Goal: Task Accomplishment & Management: Manage account settings

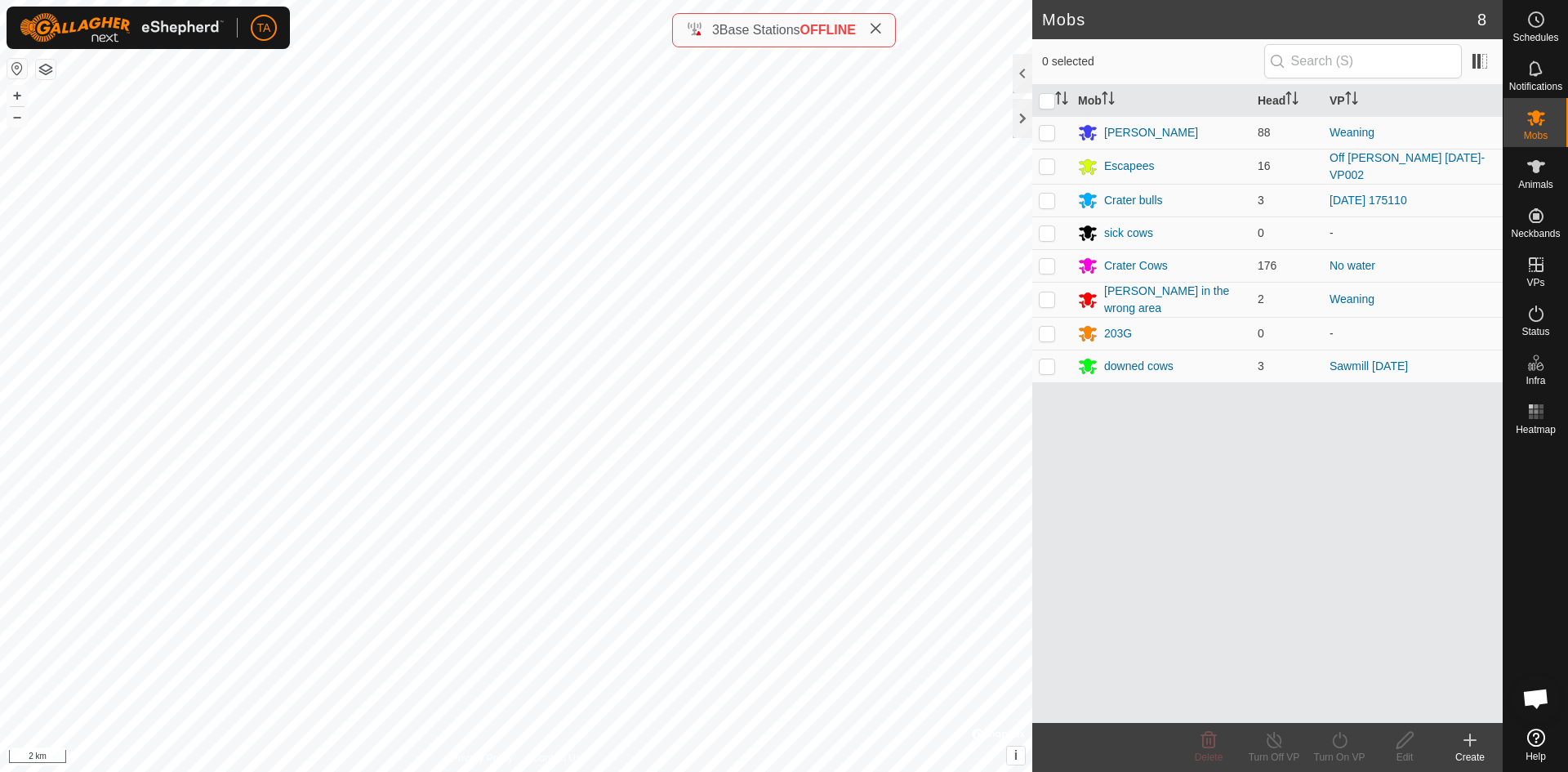
click at [44, 73] on button "button" at bounding box center [45, 69] width 20 height 20
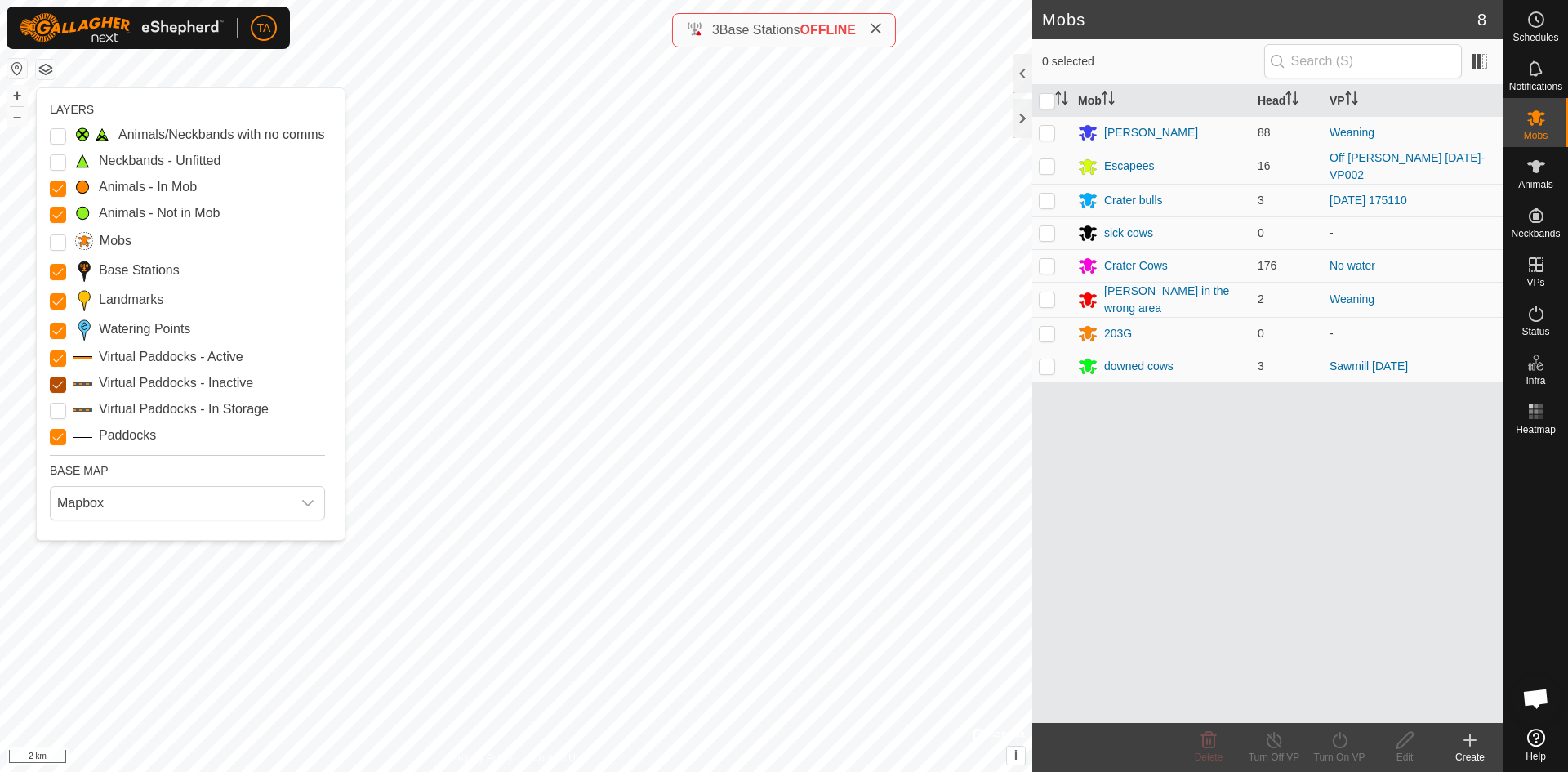
click at [59, 386] on Inactive "Virtual Paddocks - Inactive" at bounding box center [57, 385] width 17 height 17
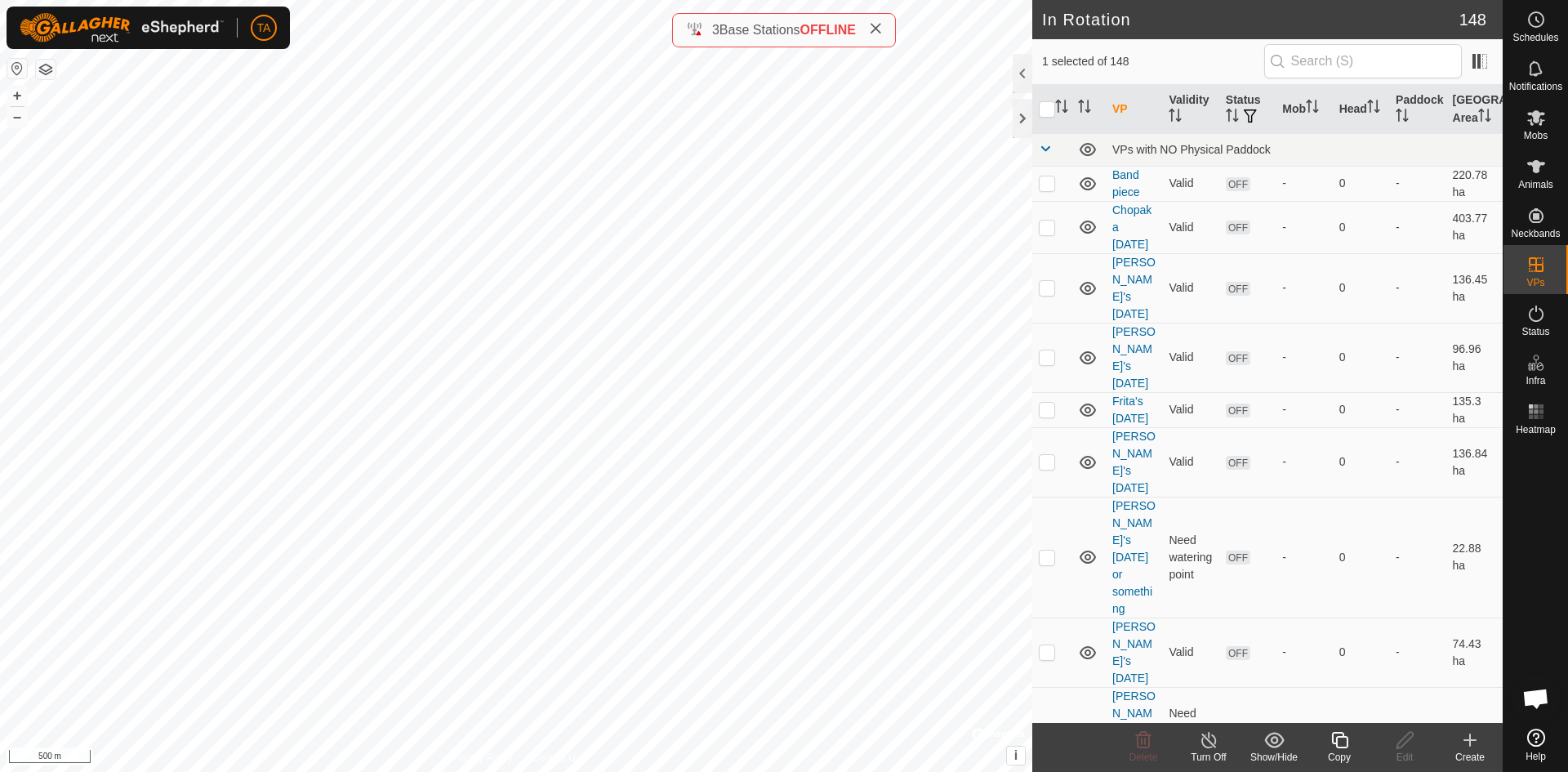
checkbox input "false"
checkbox input "true"
click at [1346, 750] on div "Copy" at bounding box center [1339, 757] width 65 height 15
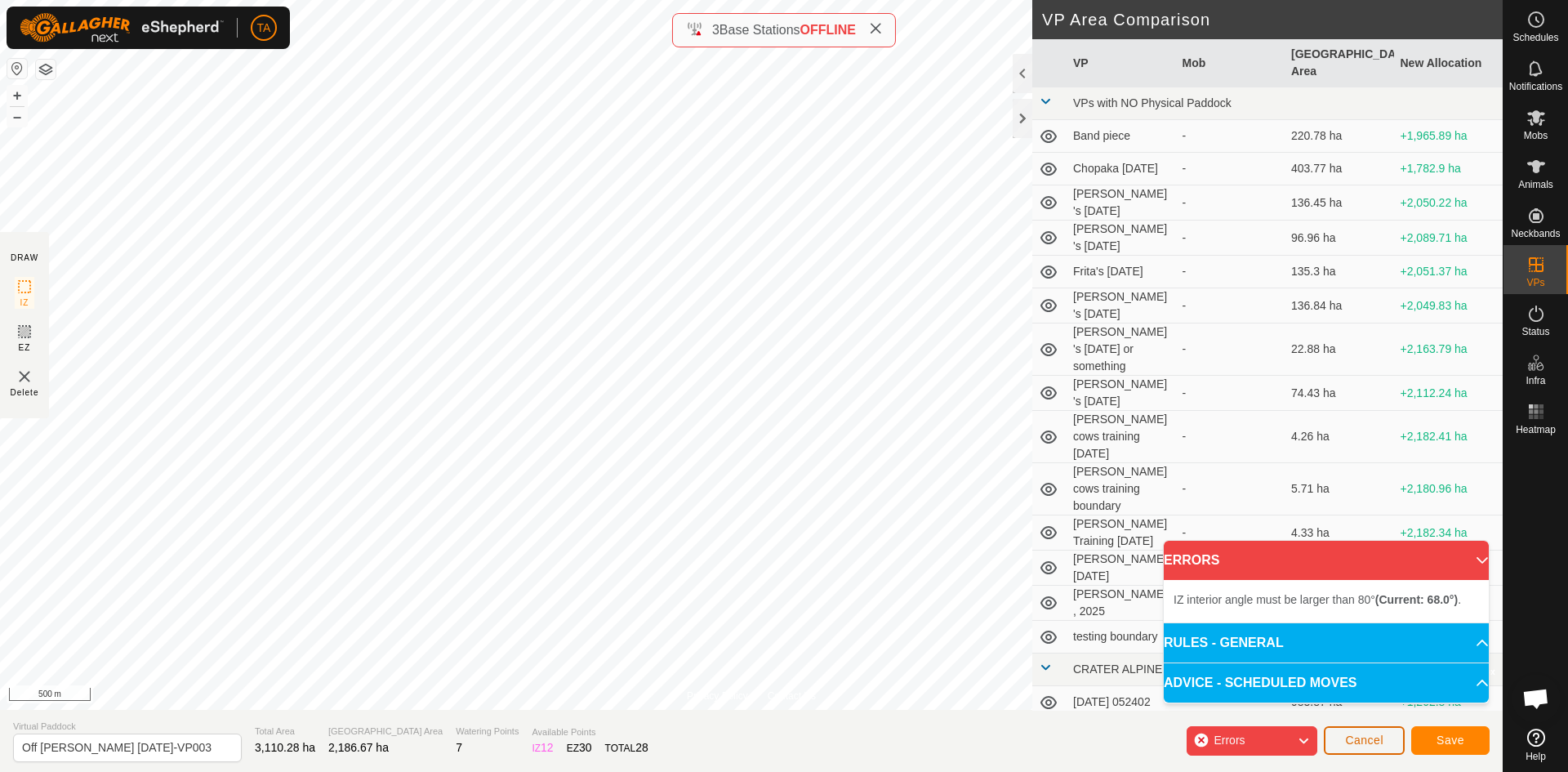
click at [1386, 740] on button "Cancel" at bounding box center [1364, 740] width 81 height 29
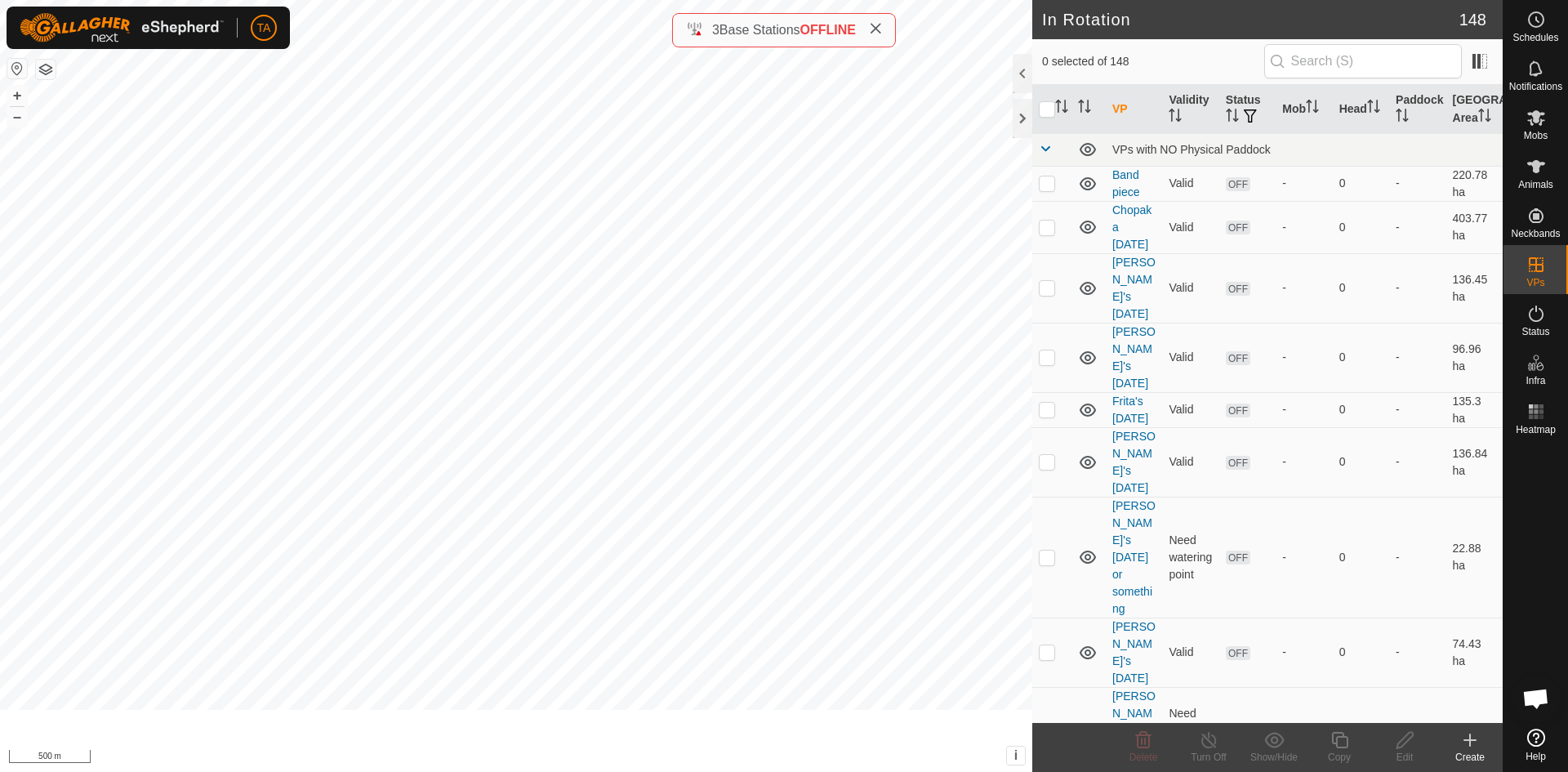
checkbox input "true"
click at [1348, 741] on icon at bounding box center [1339, 740] width 17 height 17
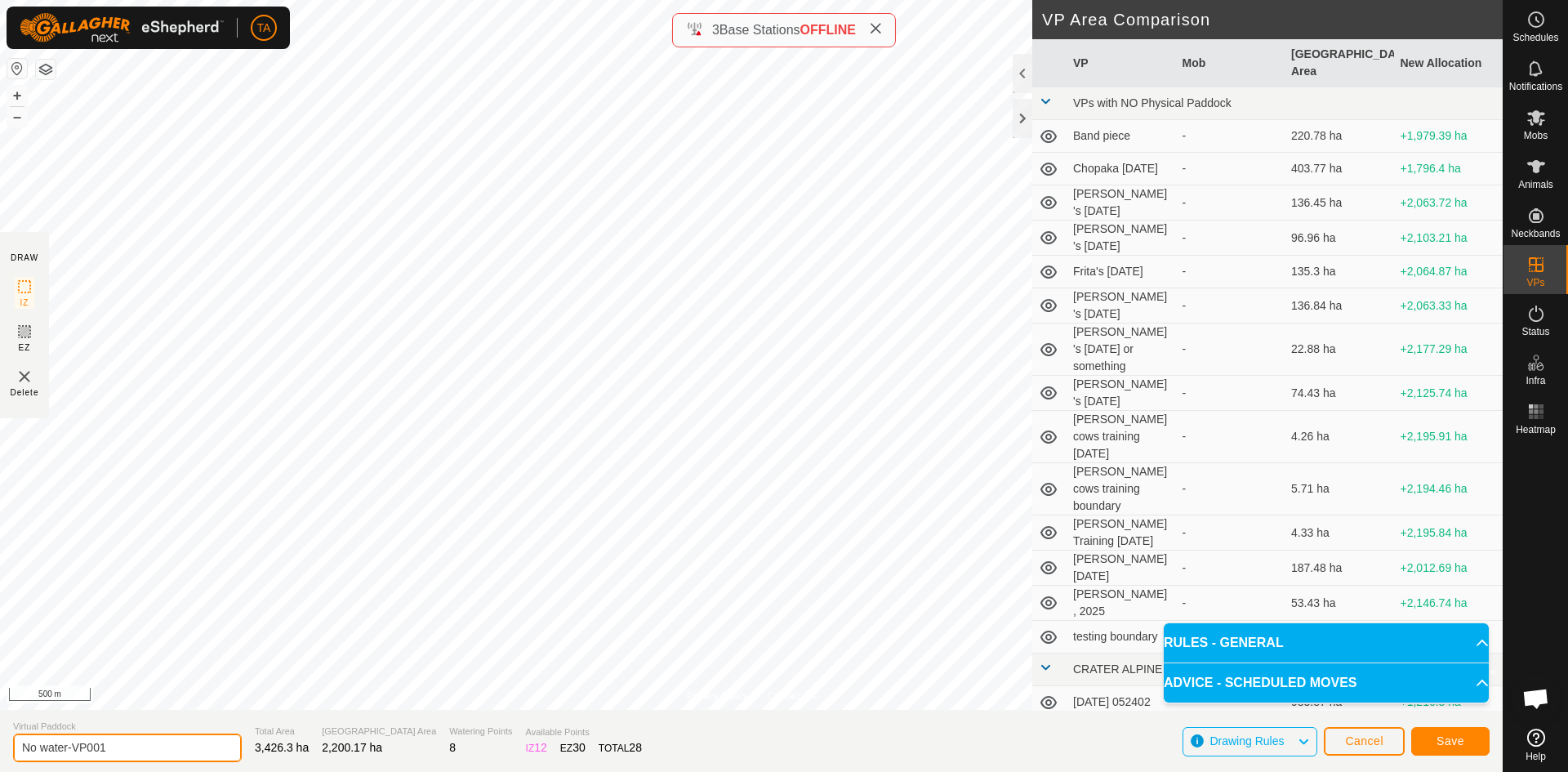
drag, startPoint x: 117, startPoint y: 746, endPoint x: 0, endPoint y: 751, distance: 117.1
click at [0, 751] on section "Virtual Paddock No water-VP001 Total Area 3,426.3 ha Grazing Area 2,200.17 ha W…" at bounding box center [751, 740] width 1503 height 62
type input "[GEOGRAPHIC_DATA] [DATE]"
click at [1446, 751] on button "Save" at bounding box center [1449, 741] width 78 height 29
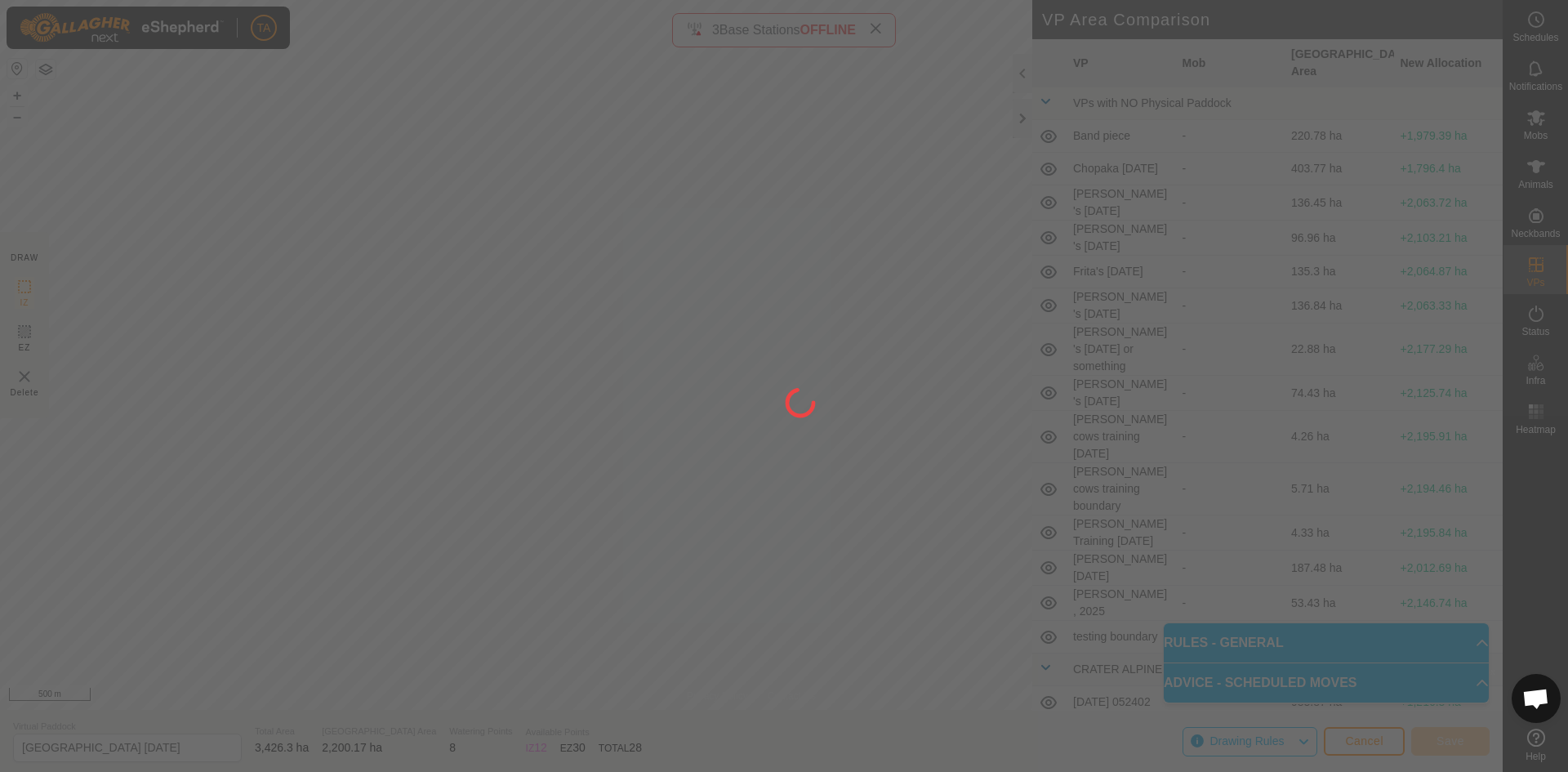
scroll to position [0, 0]
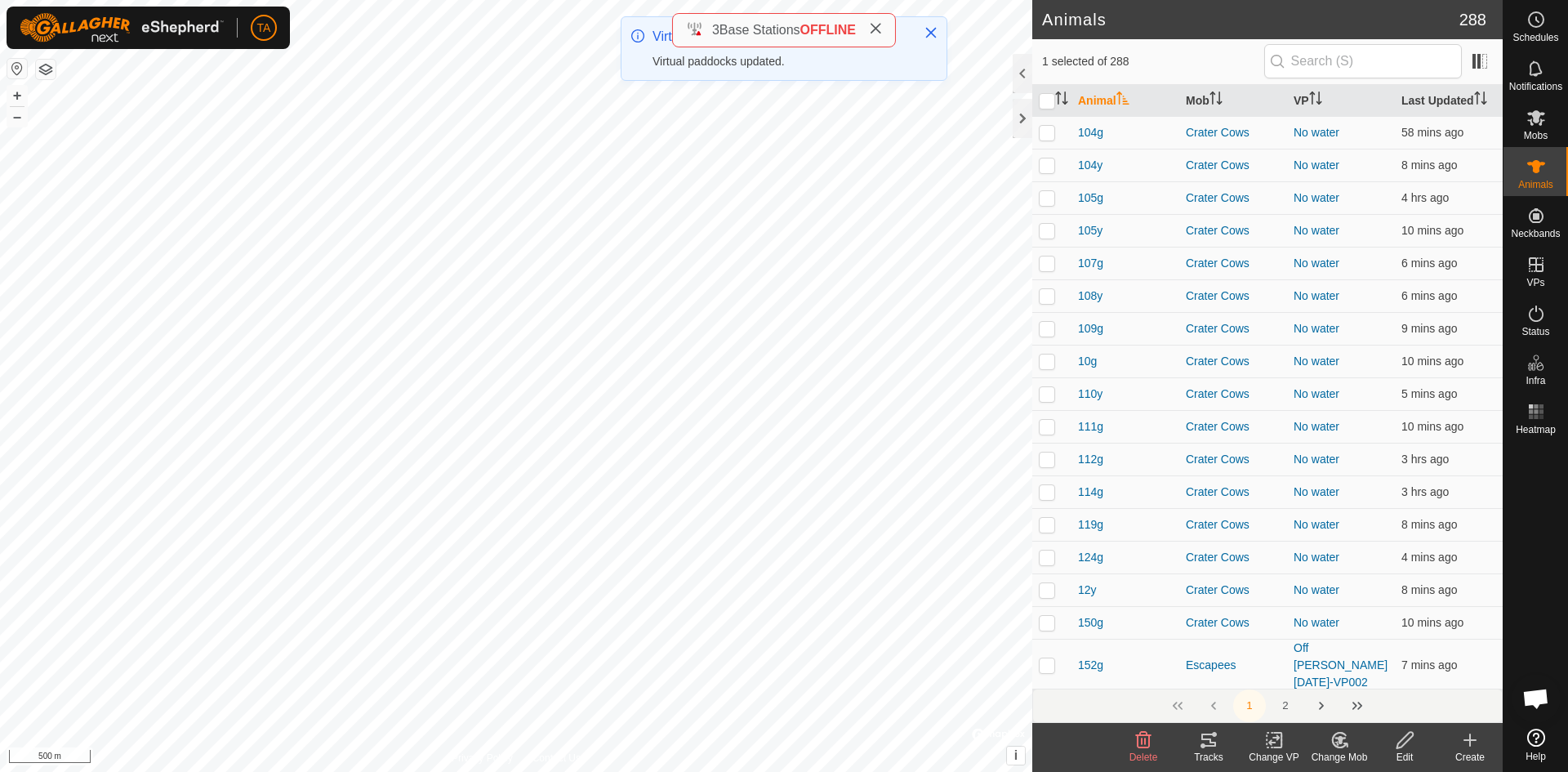
click at [1286, 749] on change-vp-svg-icon at bounding box center [1274, 740] width 65 height 20
click at [1297, 650] on link "Off [PERSON_NAME] [DATE]-VP002" at bounding box center [1340, 665] width 94 height 47
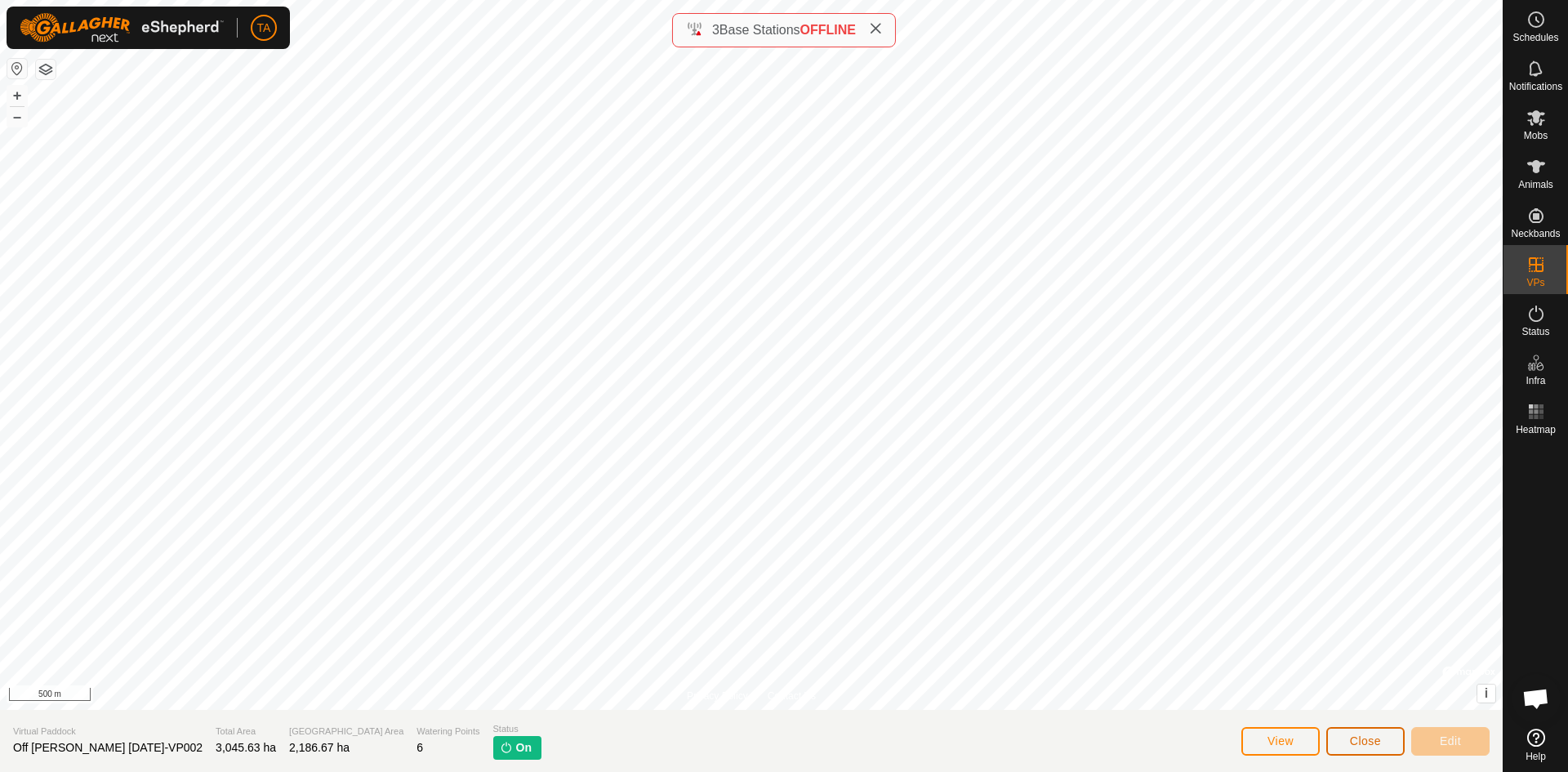
click at [1343, 747] on button "Close" at bounding box center [1364, 741] width 78 height 29
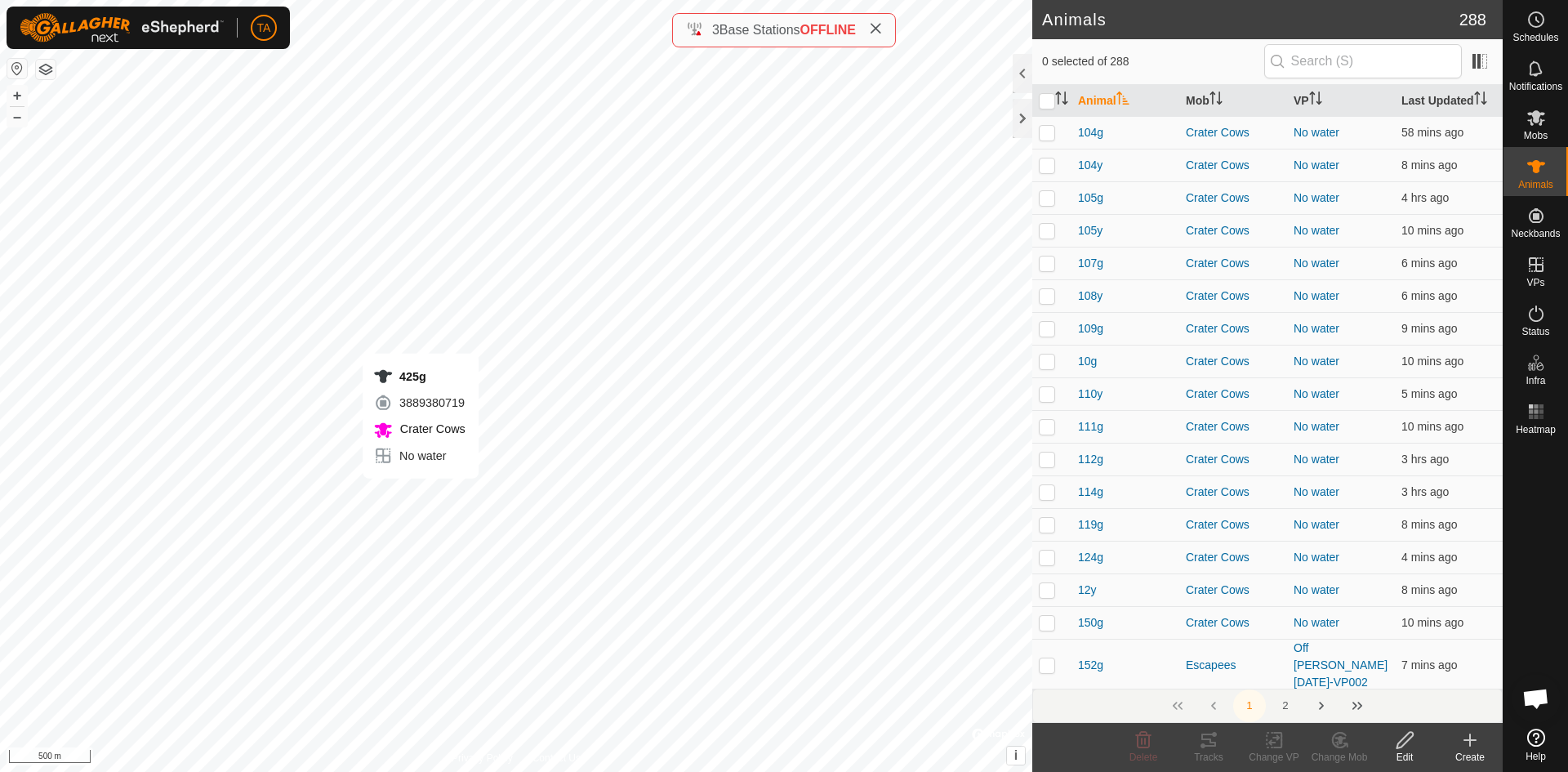
checkbox input "true"
click at [1267, 760] on div "Change VP" at bounding box center [1274, 757] width 65 height 15
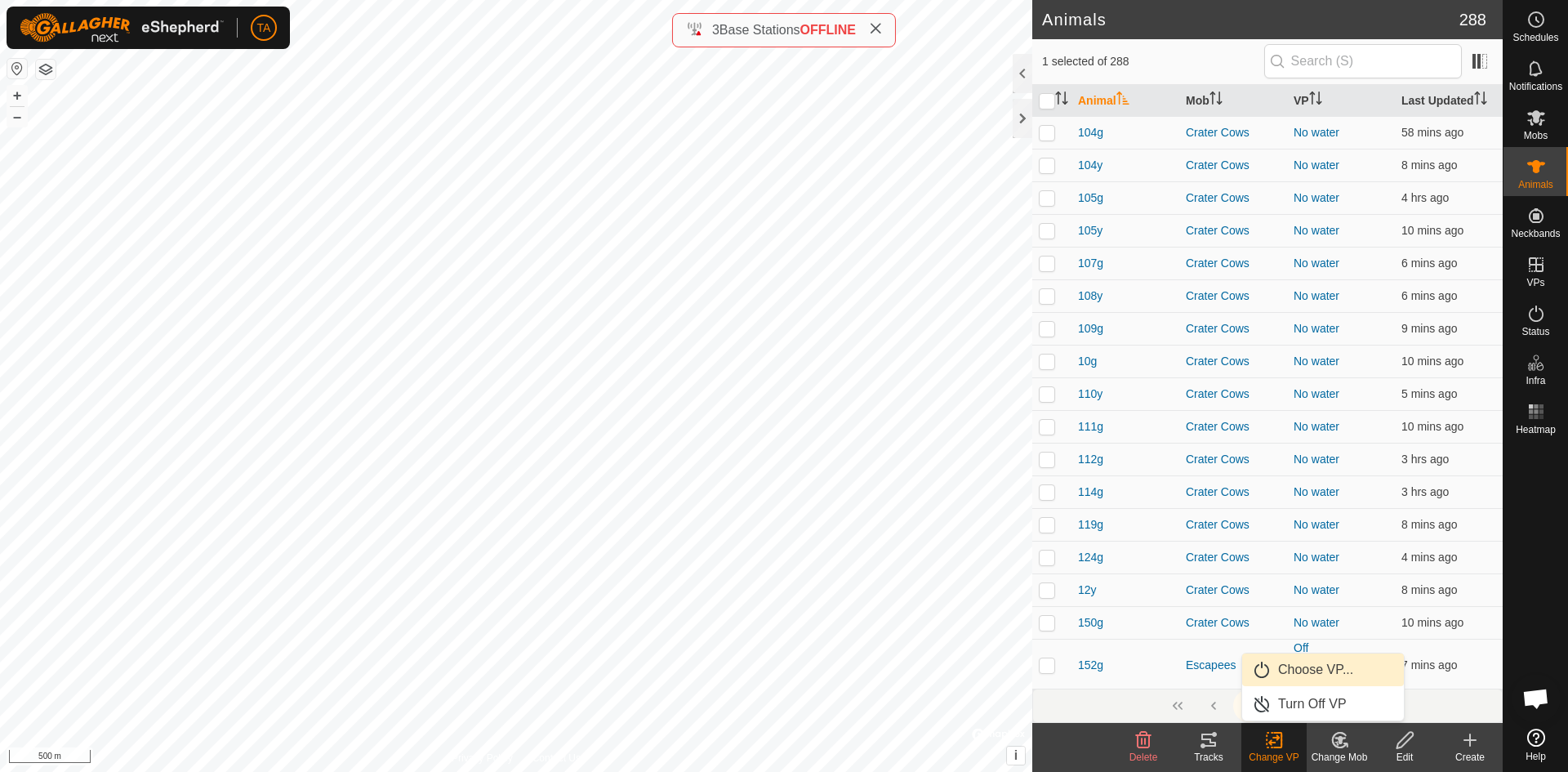
click at [1286, 669] on link "Choose VP..." at bounding box center [1323, 669] width 162 height 33
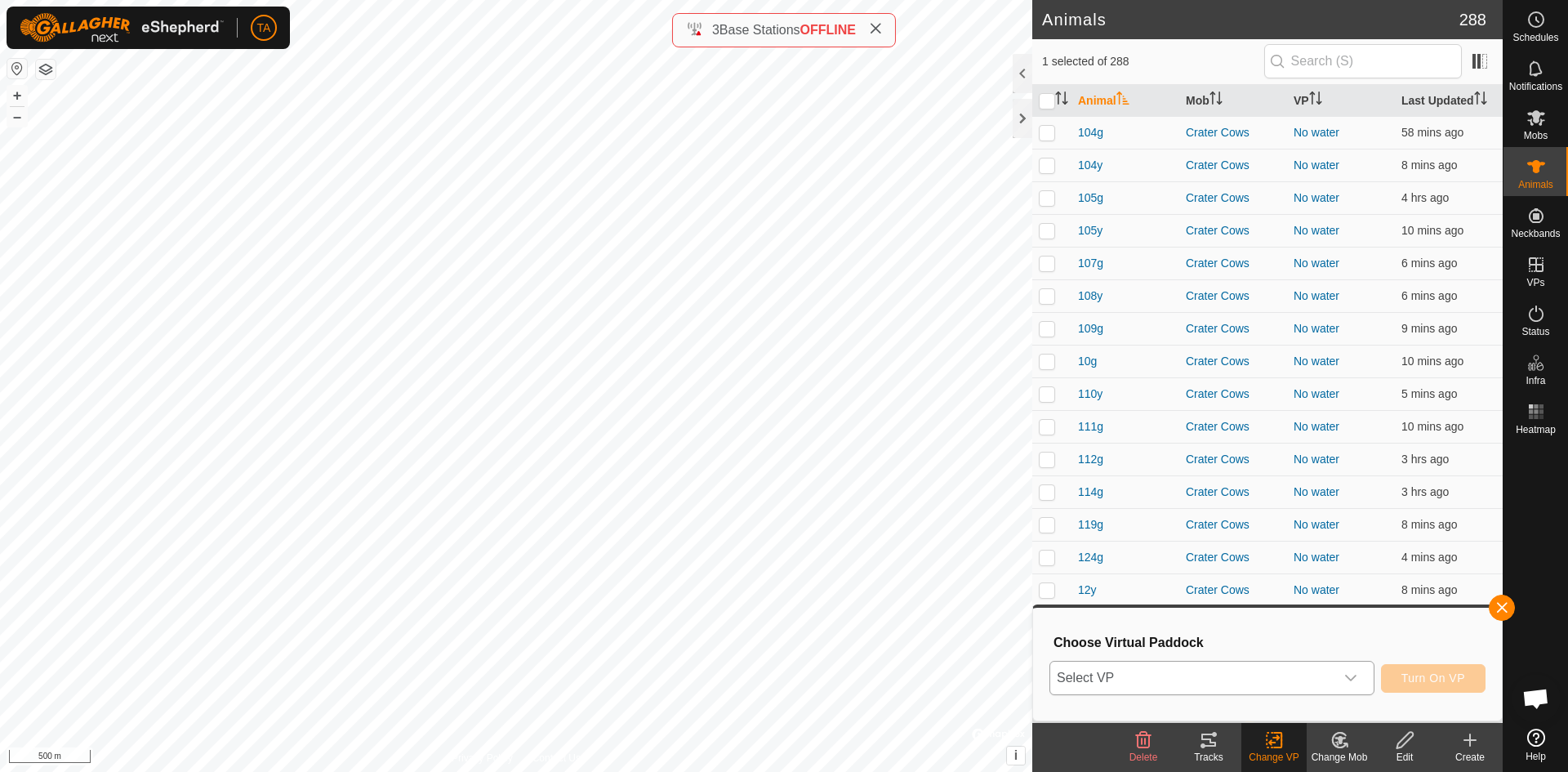
click at [1278, 682] on span "Select VP" at bounding box center [1193, 677] width 285 height 33
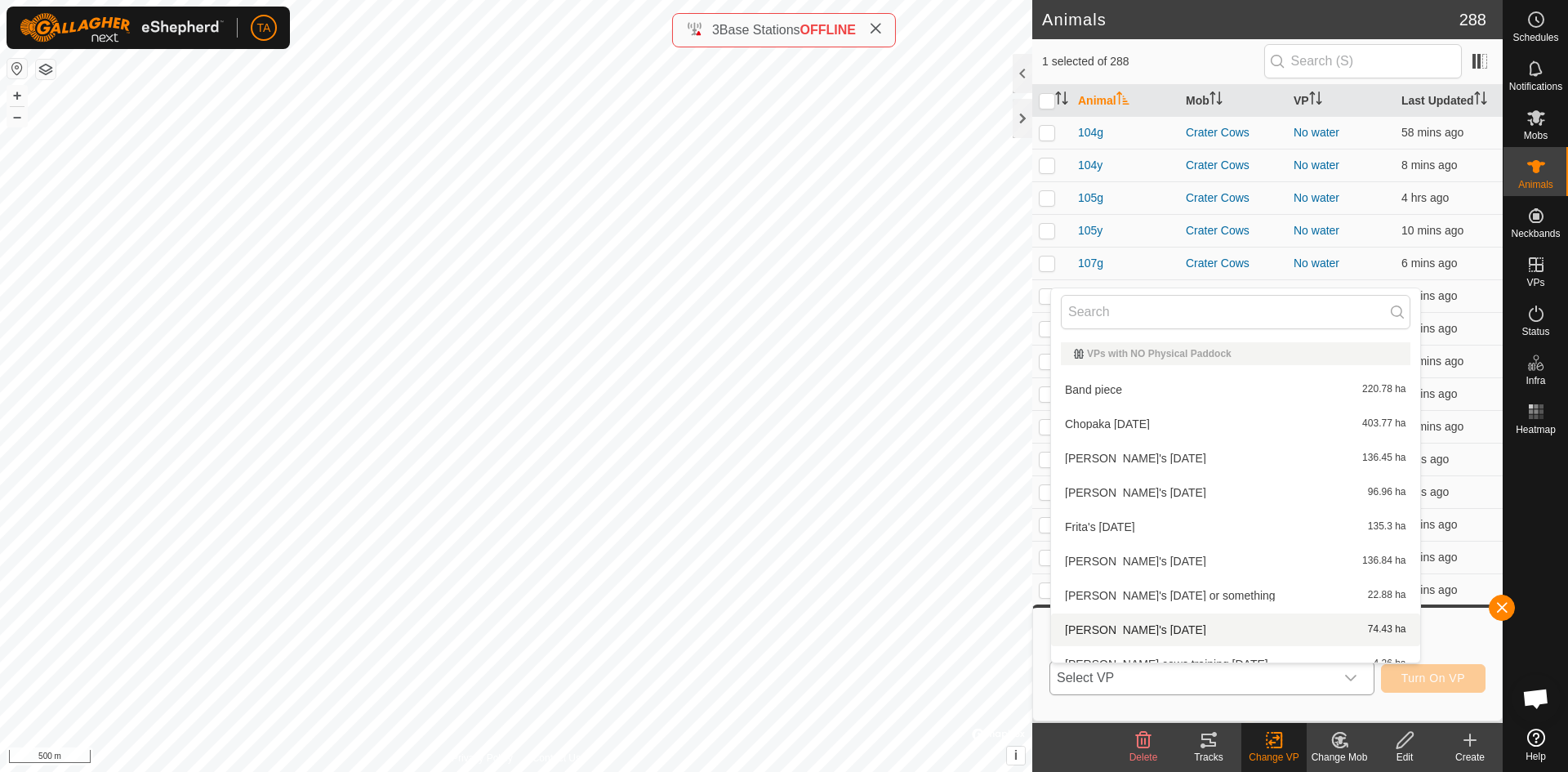
scroll to position [18, 0]
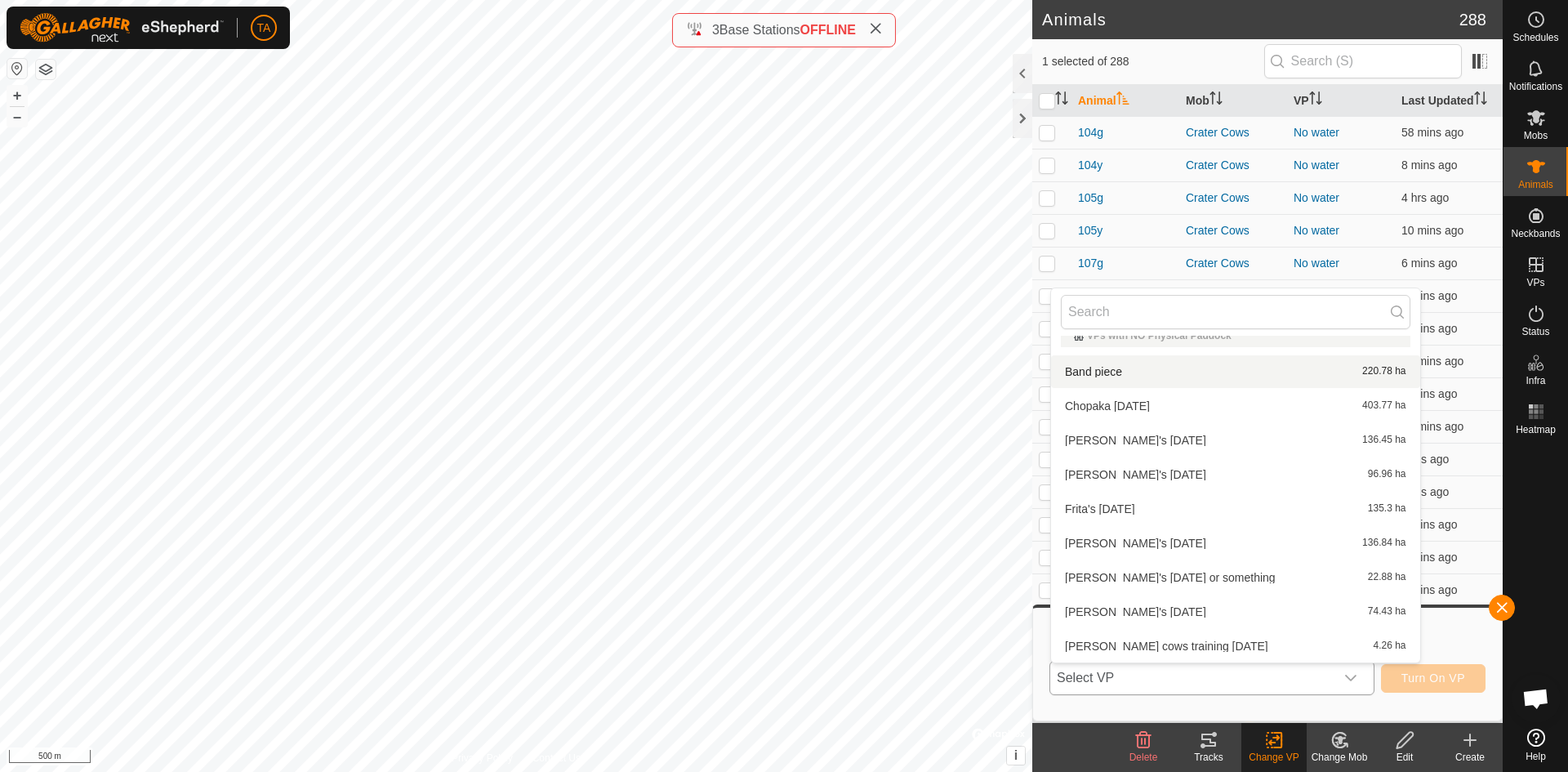
click at [1160, 292] on div at bounding box center [1236, 312] width 370 height 47
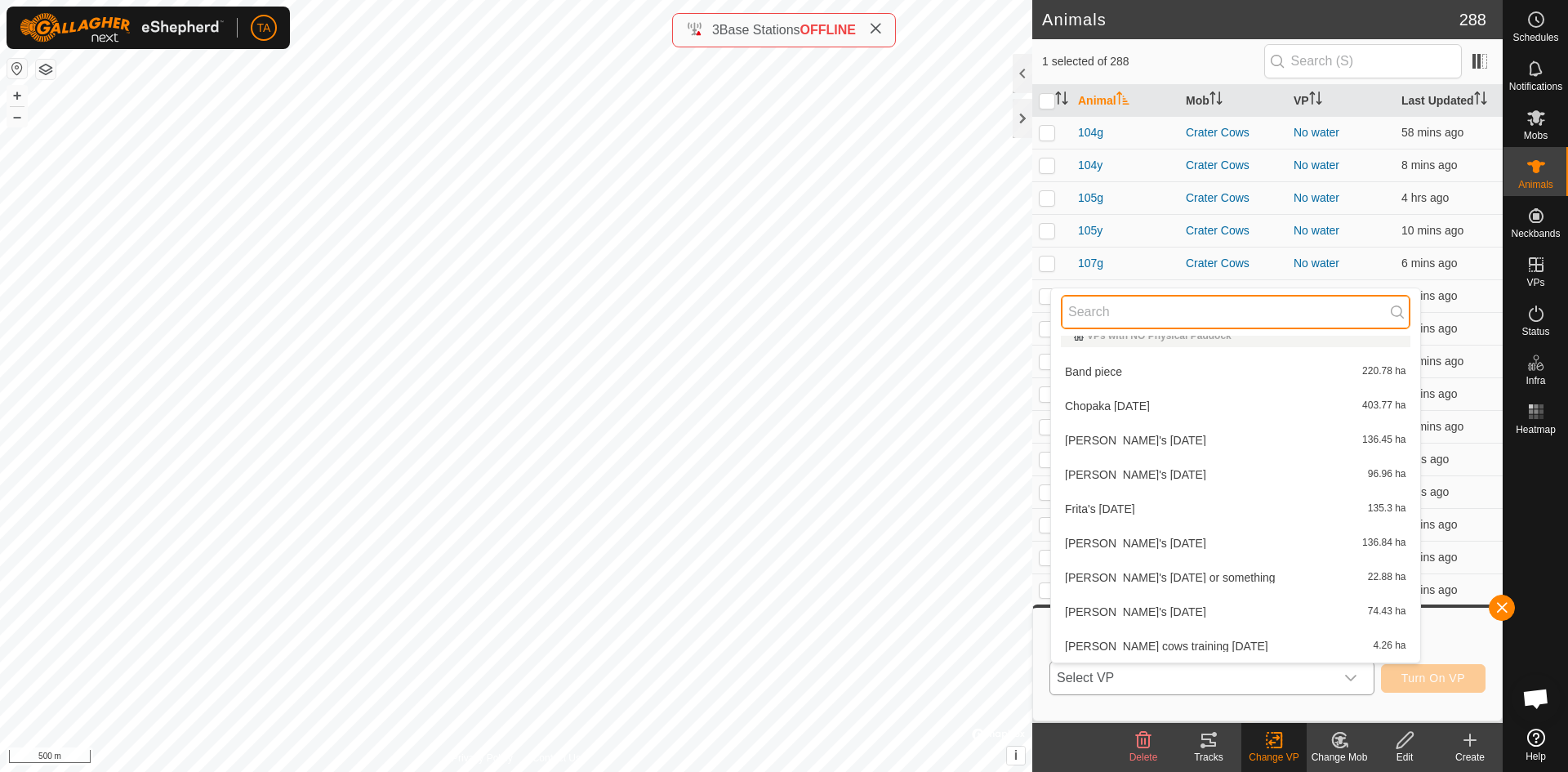
click at [1140, 300] on input "text" at bounding box center [1236, 311] width 350 height 35
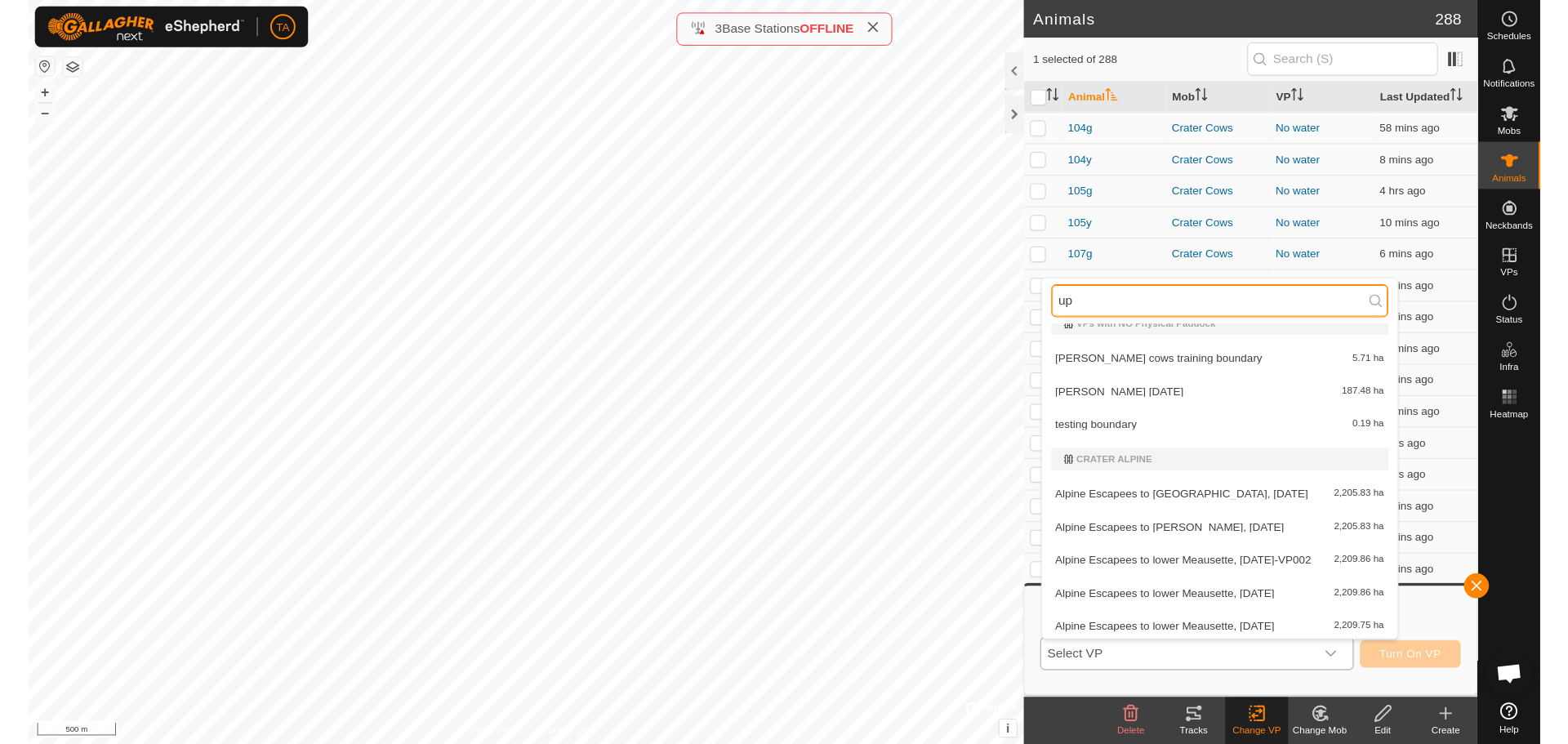
scroll to position [0, 0]
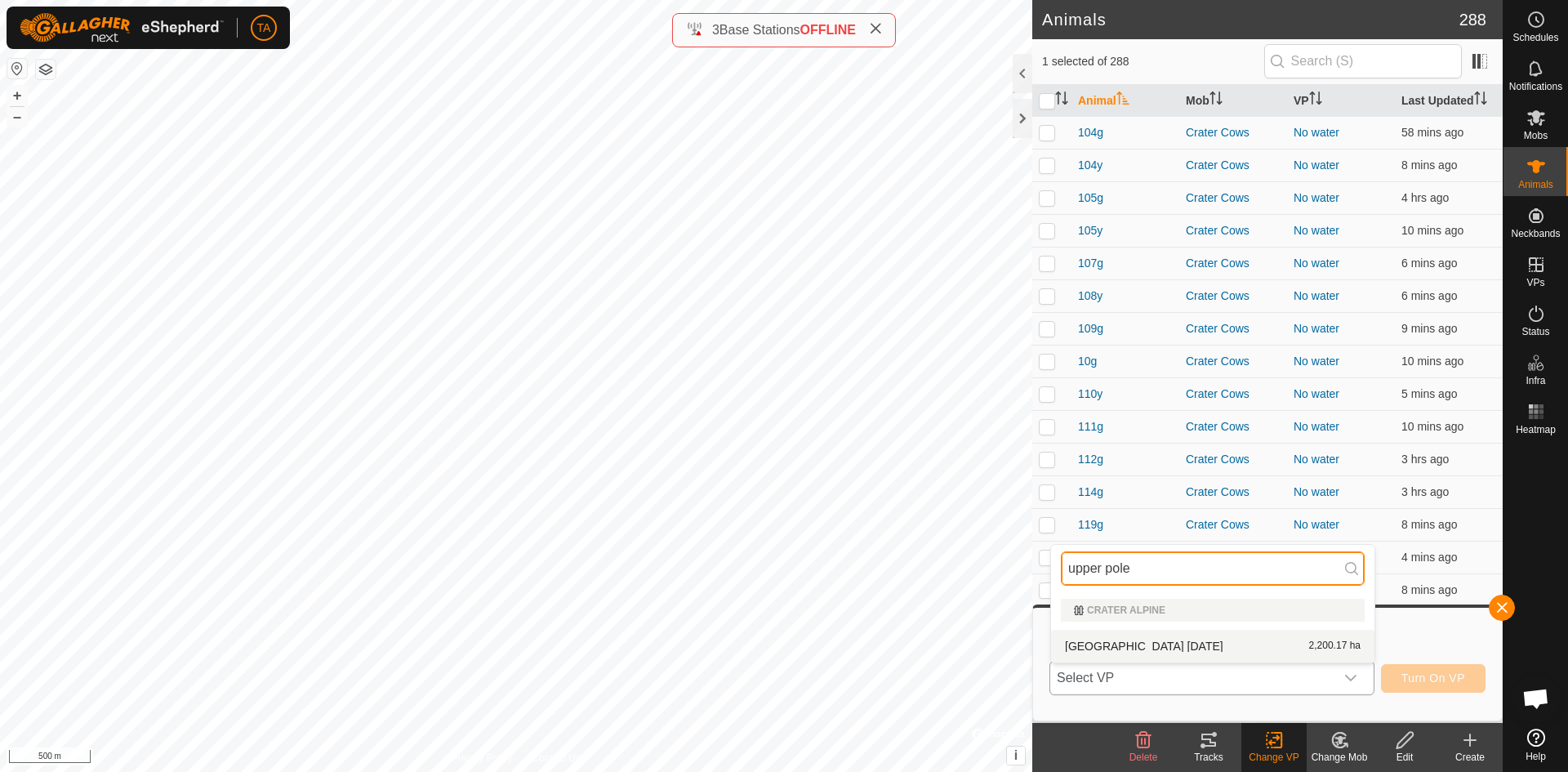
type input "upper pole"
click at [1254, 653] on li "[GEOGRAPHIC_DATA] [DATE] 2,200.17 ha" at bounding box center [1212, 645] width 323 height 33
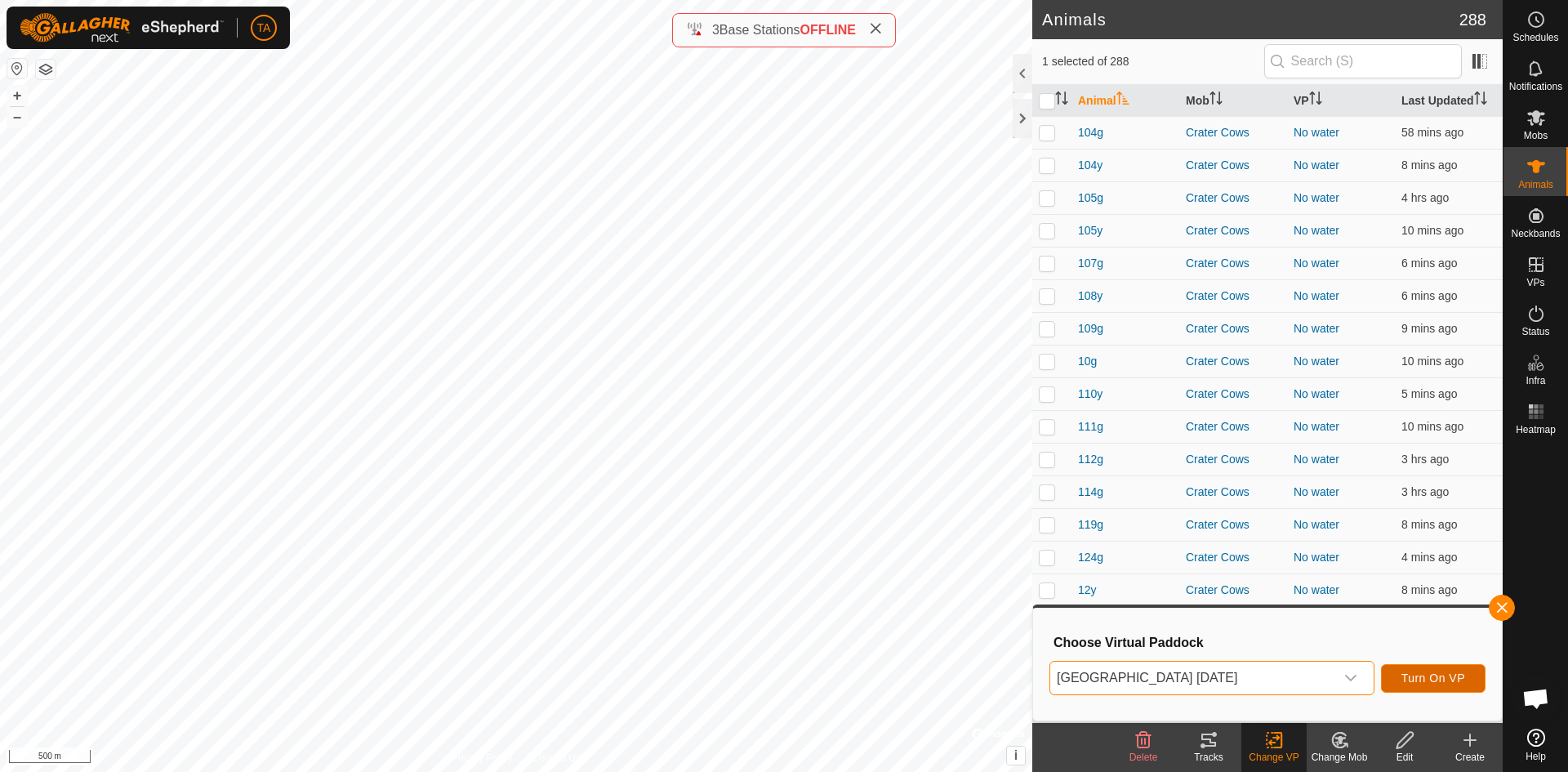
click at [1452, 675] on span "Turn On VP" at bounding box center [1433, 677] width 63 height 13
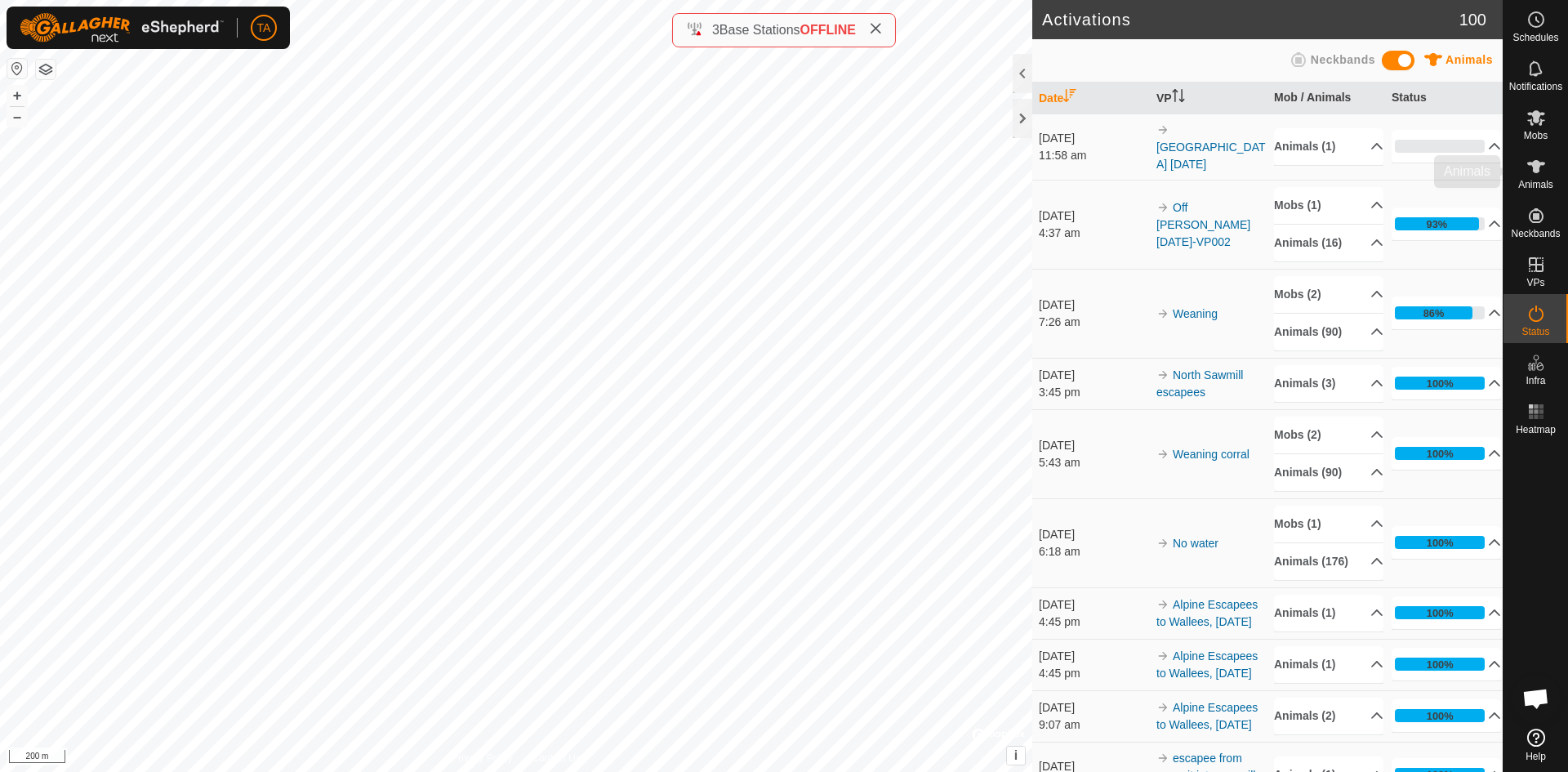
click at [1546, 172] on es-animals-svg-icon at bounding box center [1536, 166] width 30 height 26
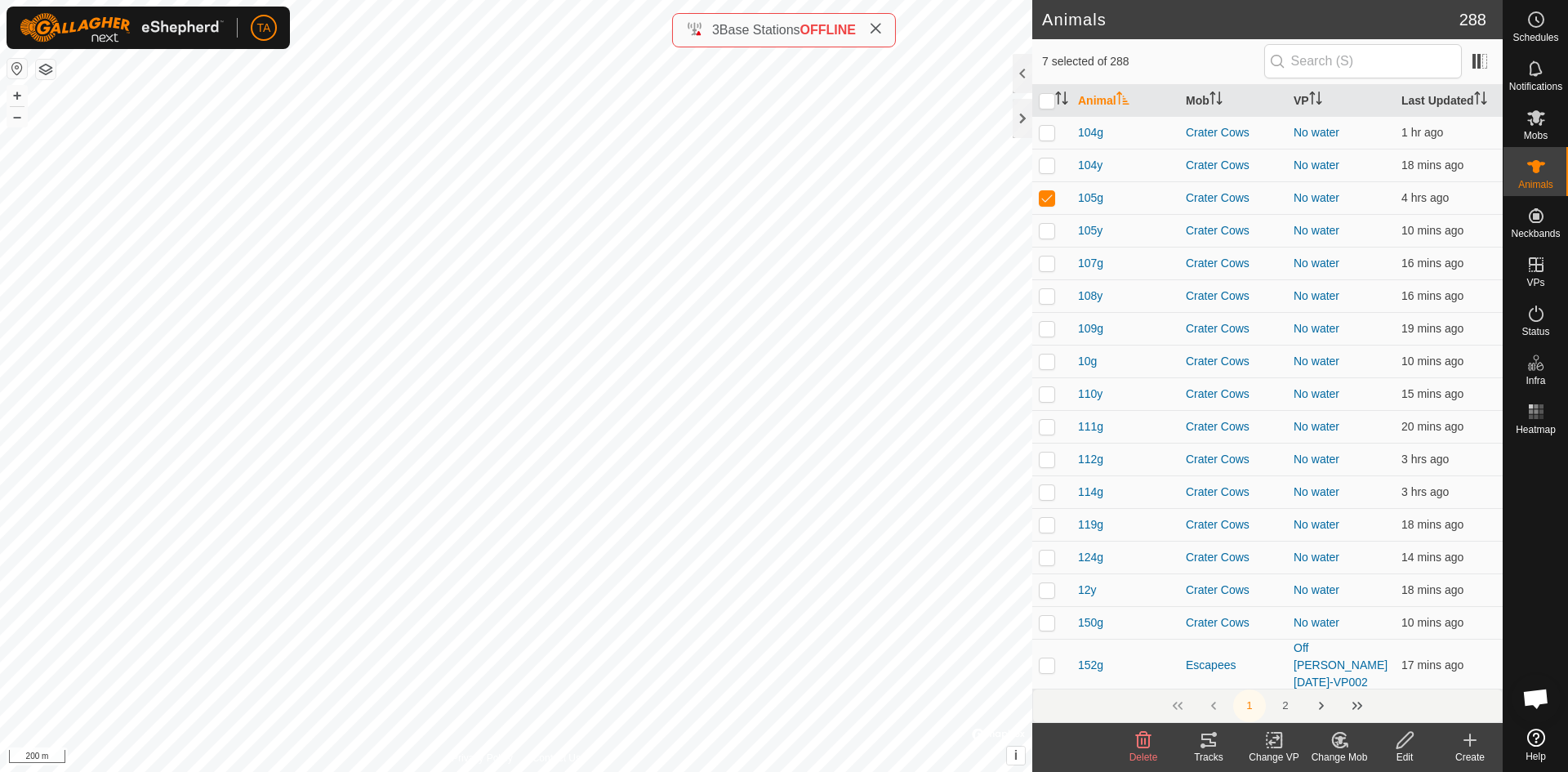
checkbox input "true"
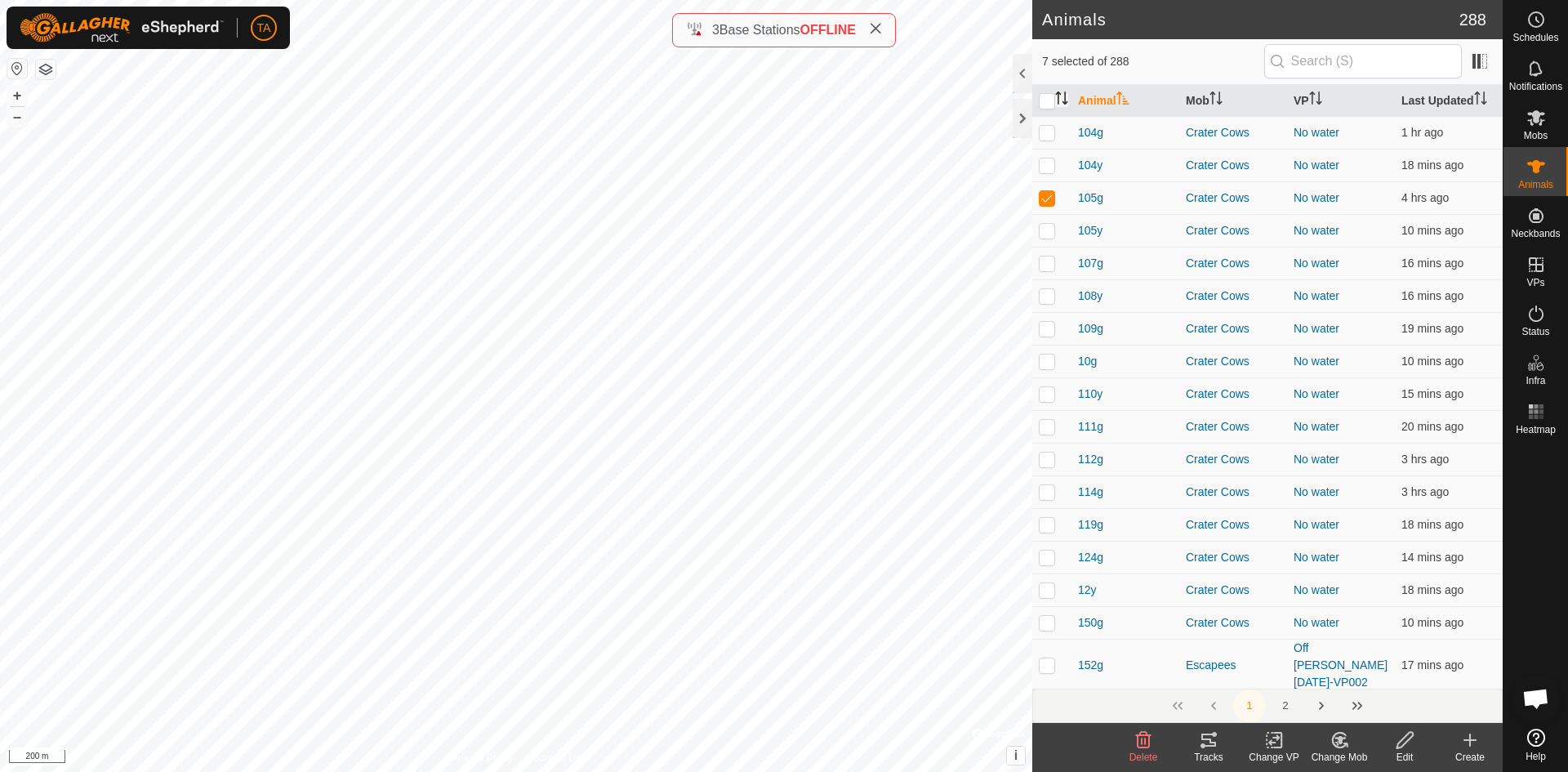
click at [1067, 97] on icon "Activate to sort" at bounding box center [1061, 98] width 13 height 13
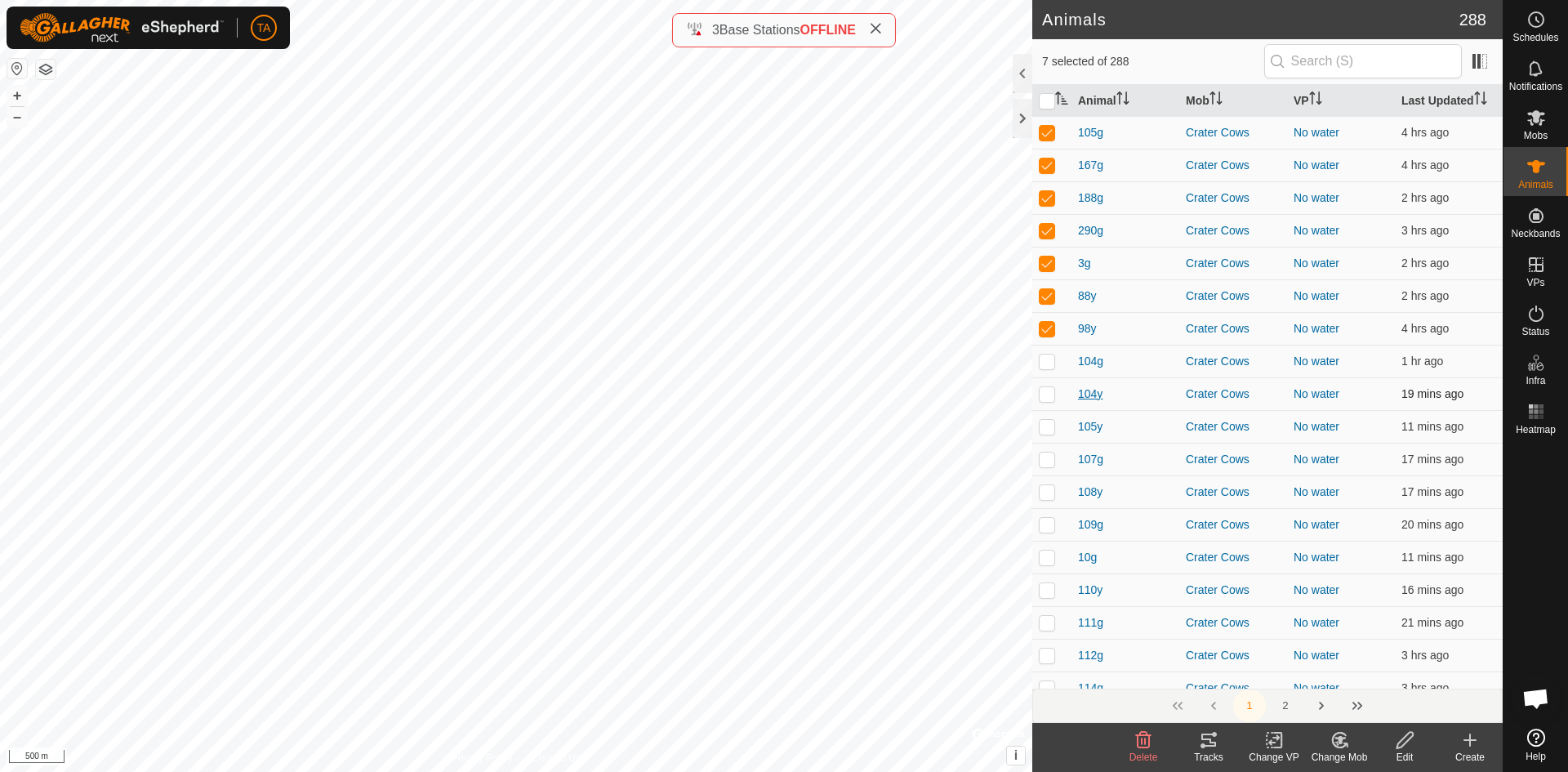
checkbox input "false"
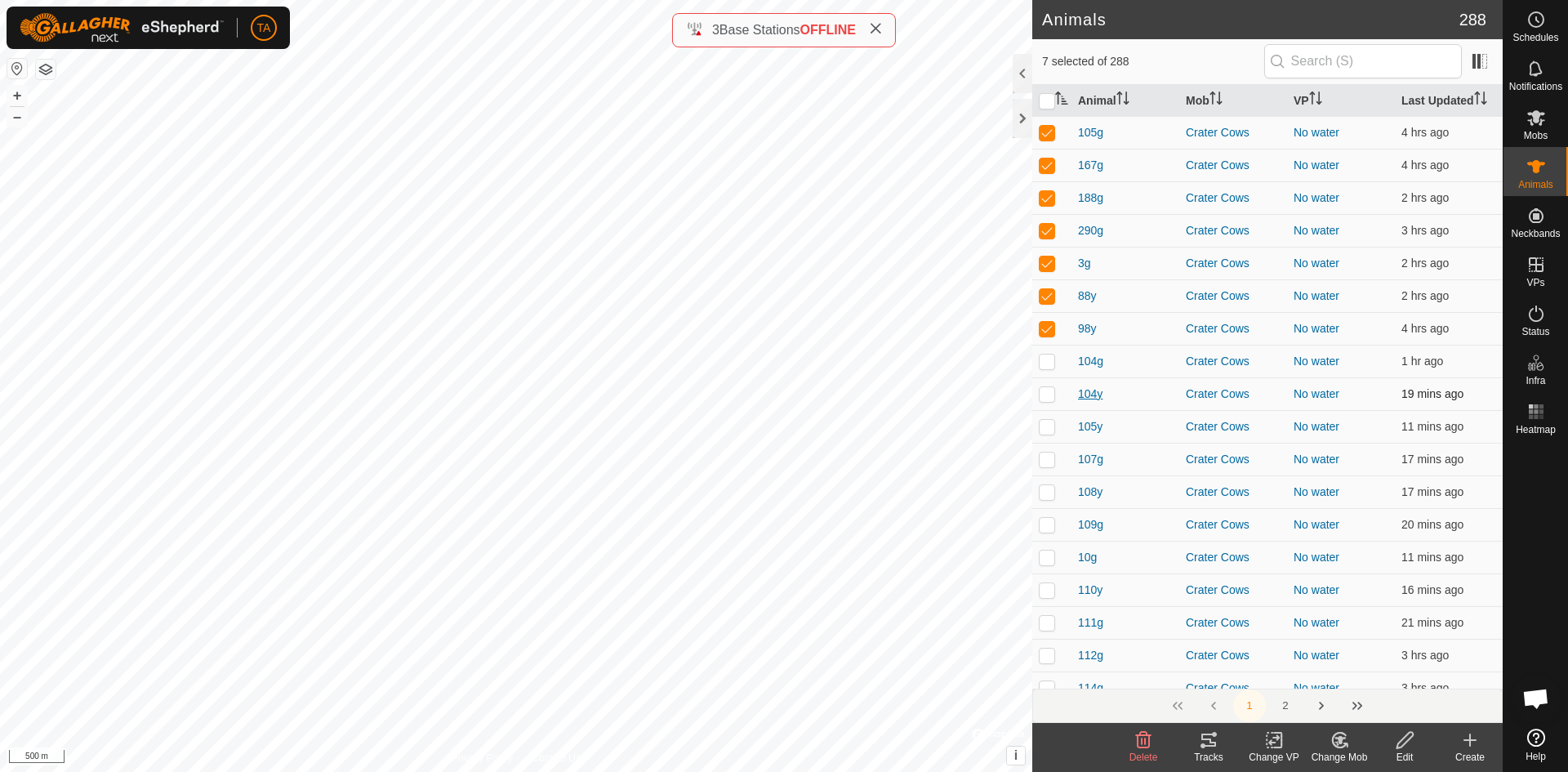
checkbox input "false"
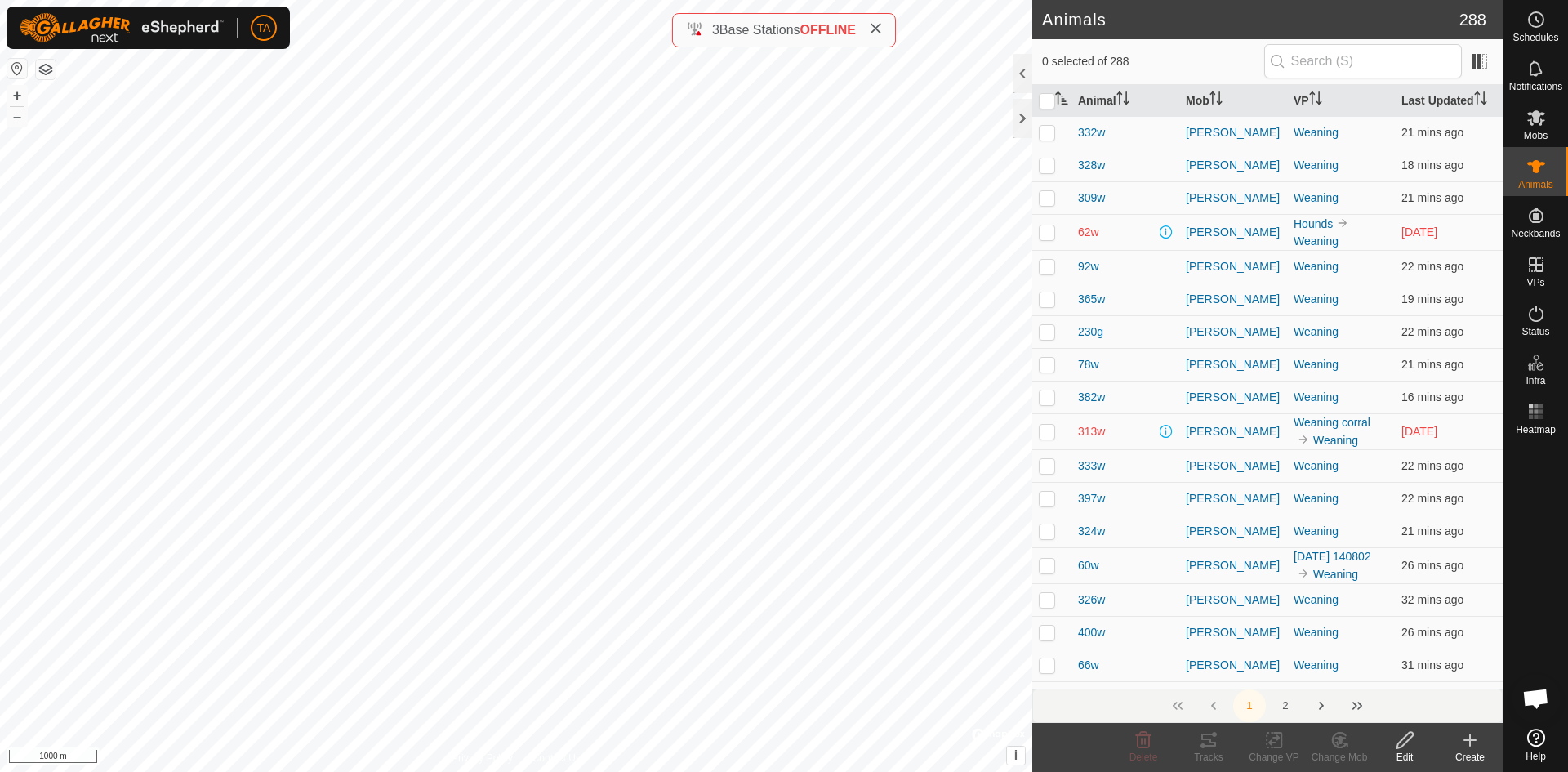
click at [1051, 434] on p-checkbox at bounding box center [1046, 431] width 17 height 13
checkbox input "true"
